Goal: Browse casually

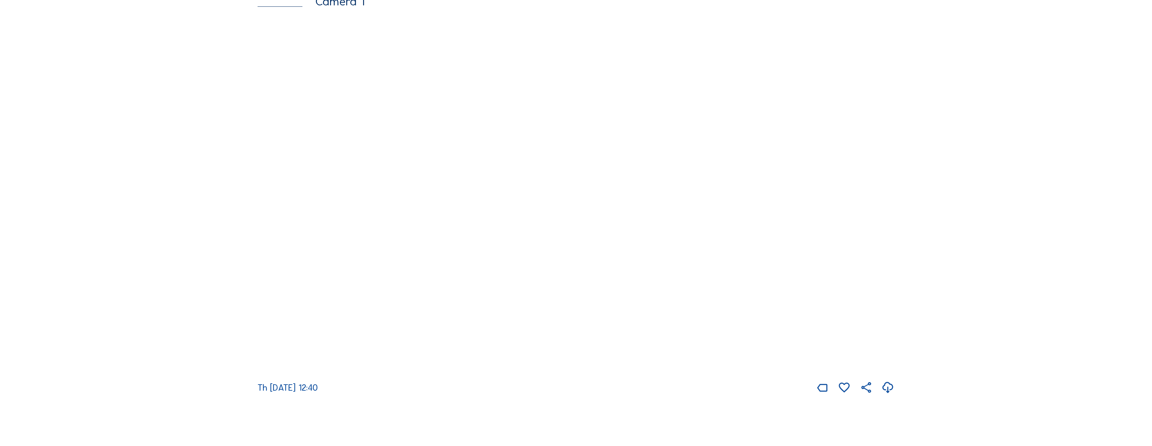
scroll to position [135, 0]
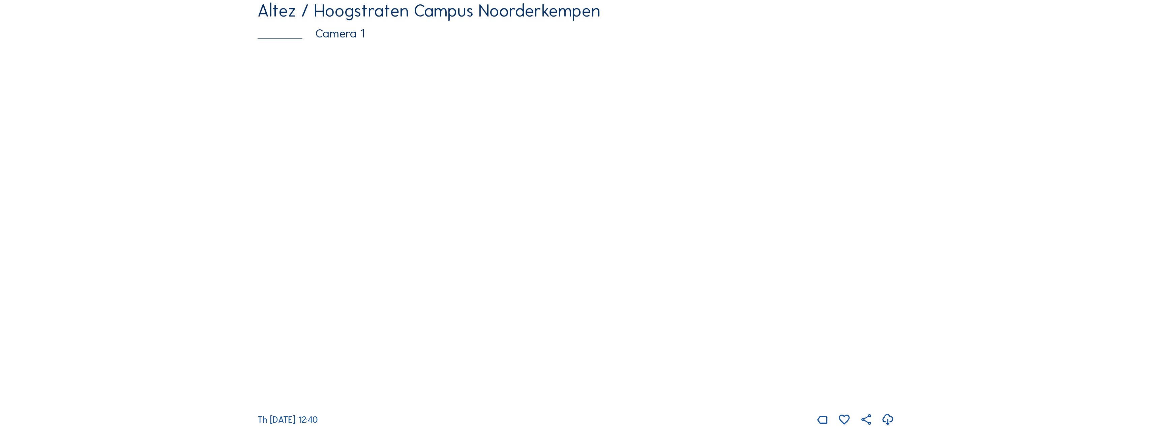
scroll to position [101, 0]
